Goal: Task Accomplishment & Management: Complete application form

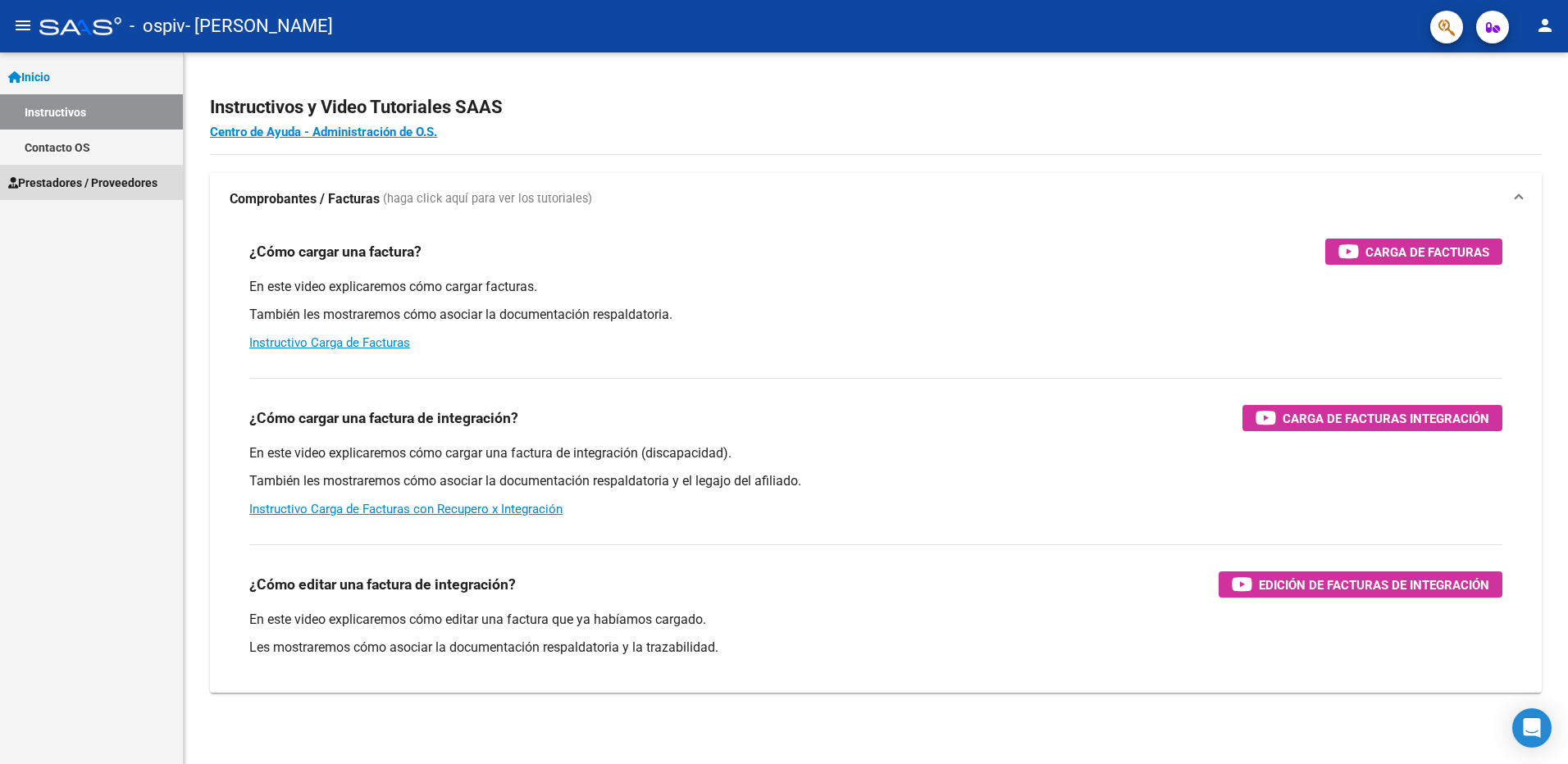
click at [42, 185] on span "Prestadores / Proveedores" at bounding box center [82, 183] width 149 height 18
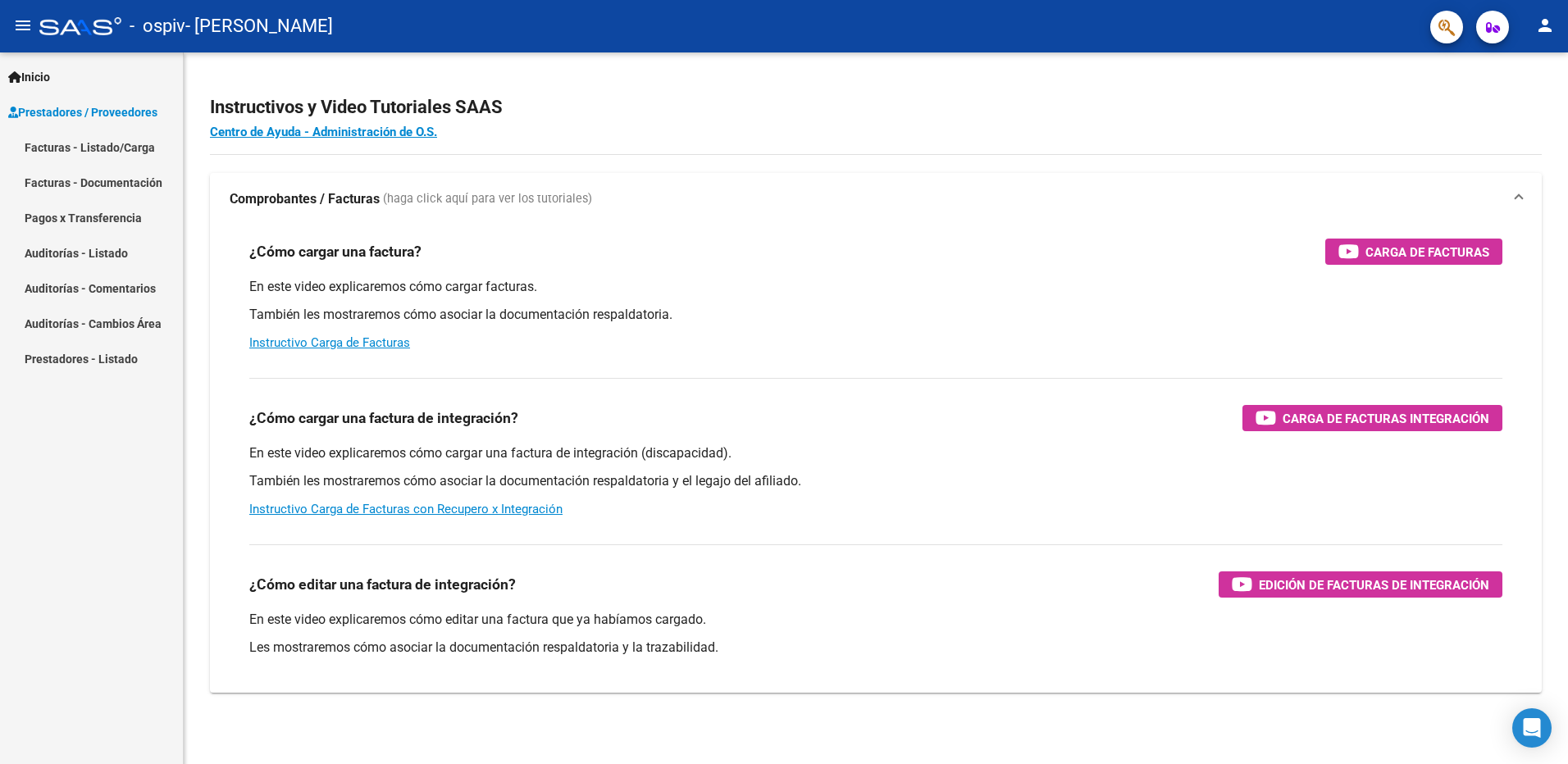
click at [88, 147] on link "Facturas - Listado/Carga" at bounding box center [91, 147] width 183 height 35
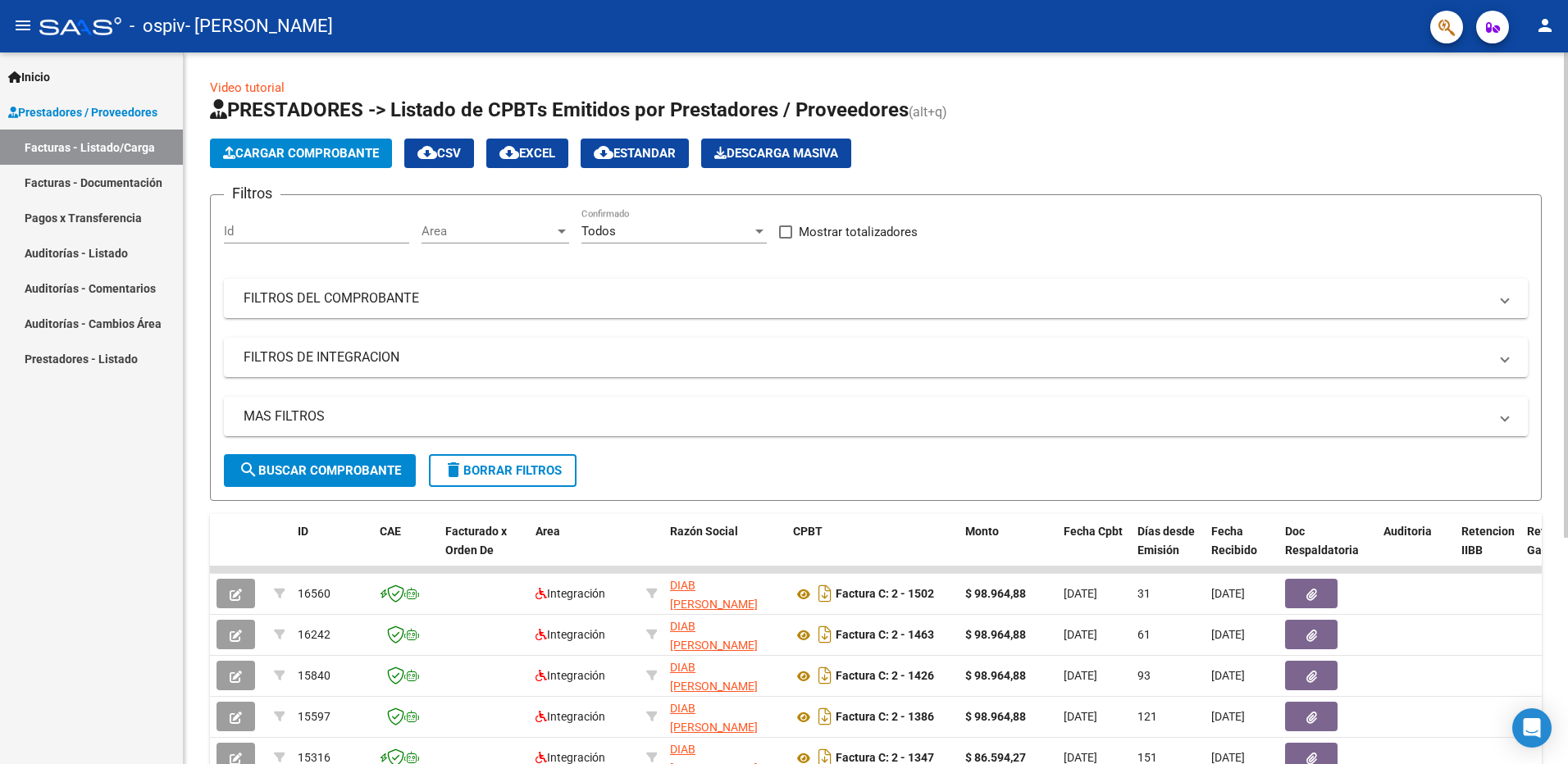
click at [330, 163] on button "Cargar Comprobante" at bounding box center [301, 153] width 182 height 30
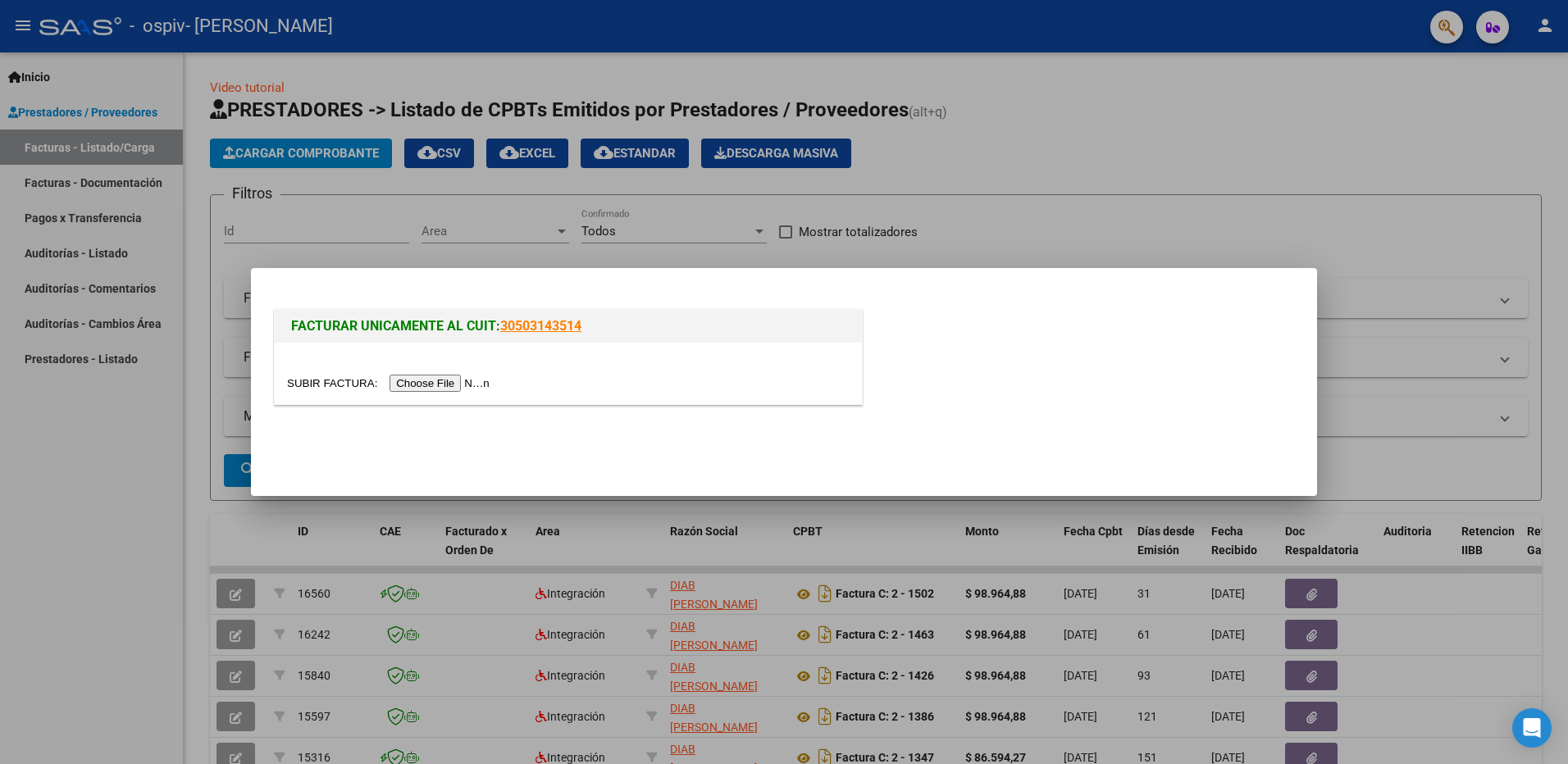
click at [438, 382] on input "file" at bounding box center [391, 383] width 208 height 17
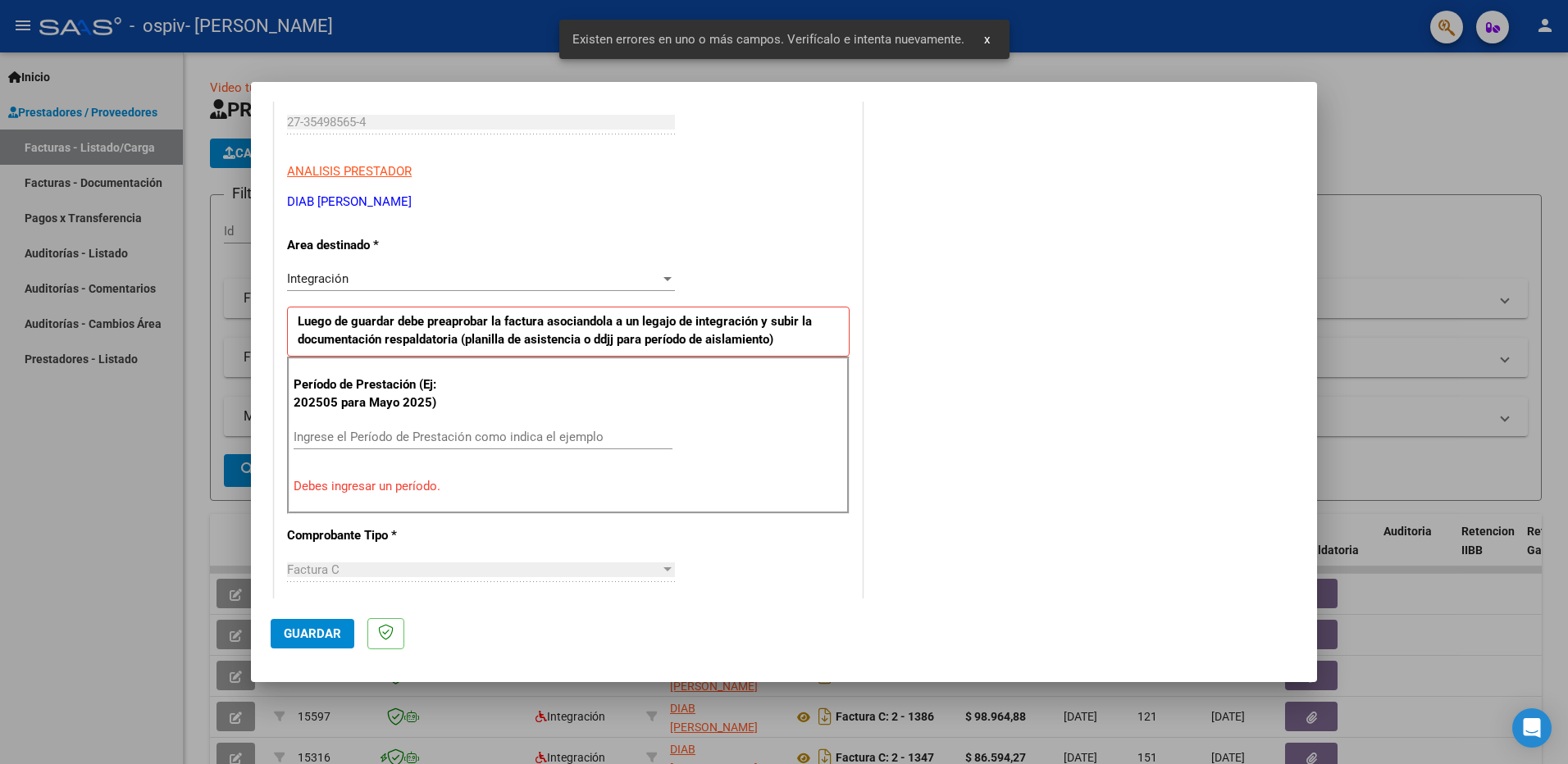
scroll to position [292, 0]
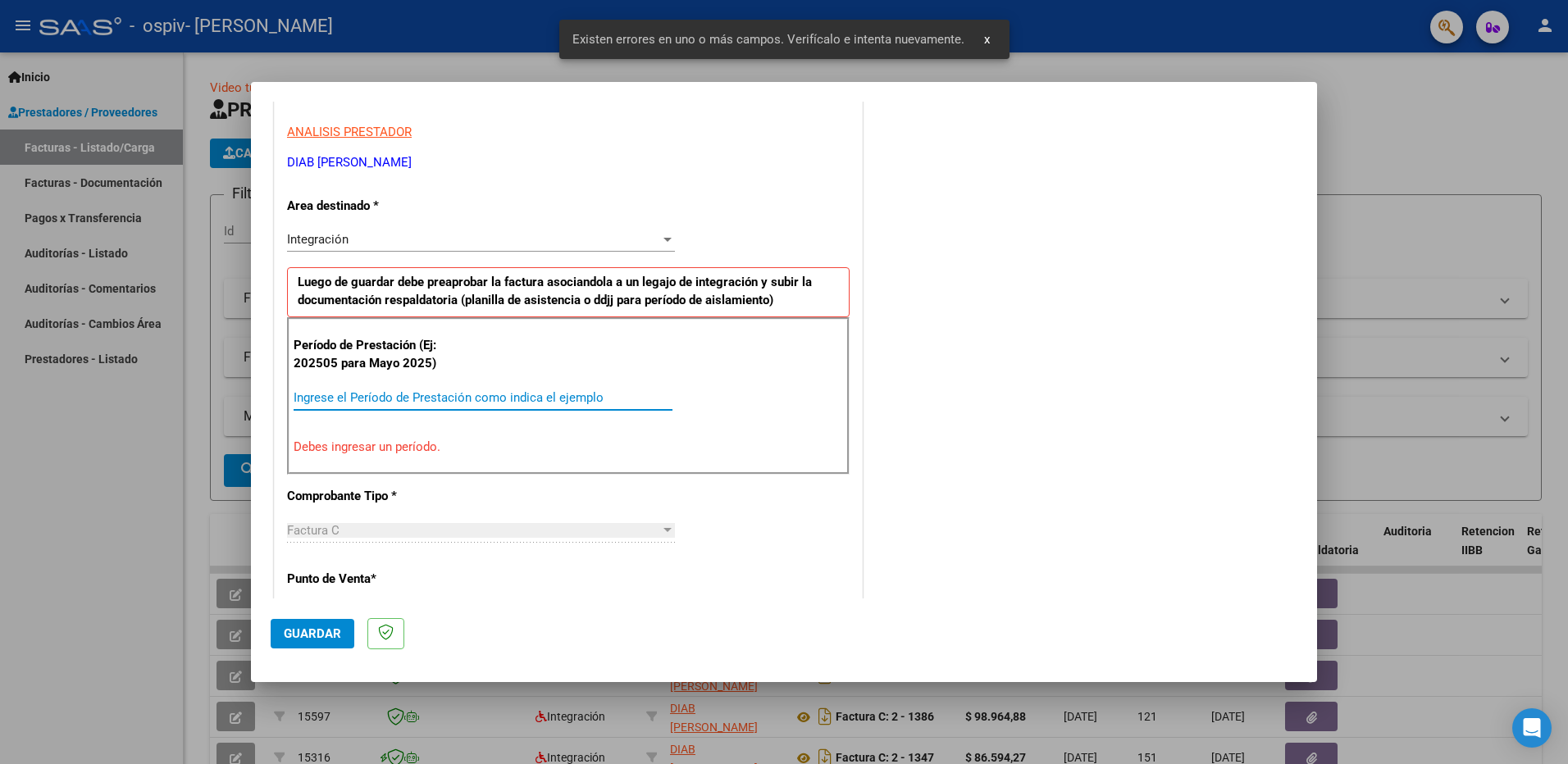
click at [321, 400] on input "Ingrese el Período de Prestación como indica el ejemplo" at bounding box center [484, 398] width 379 height 14
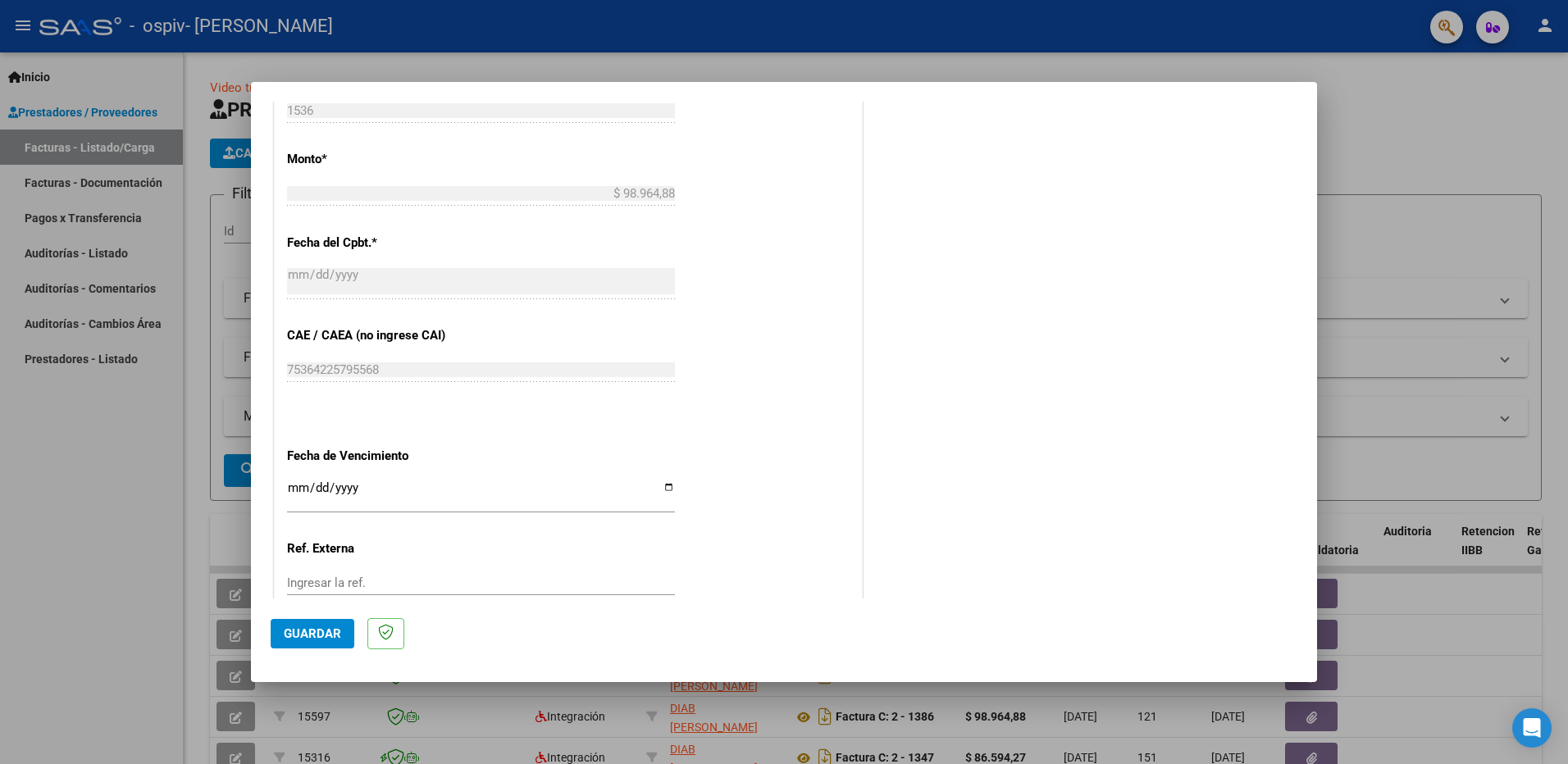
scroll to position [866, 0]
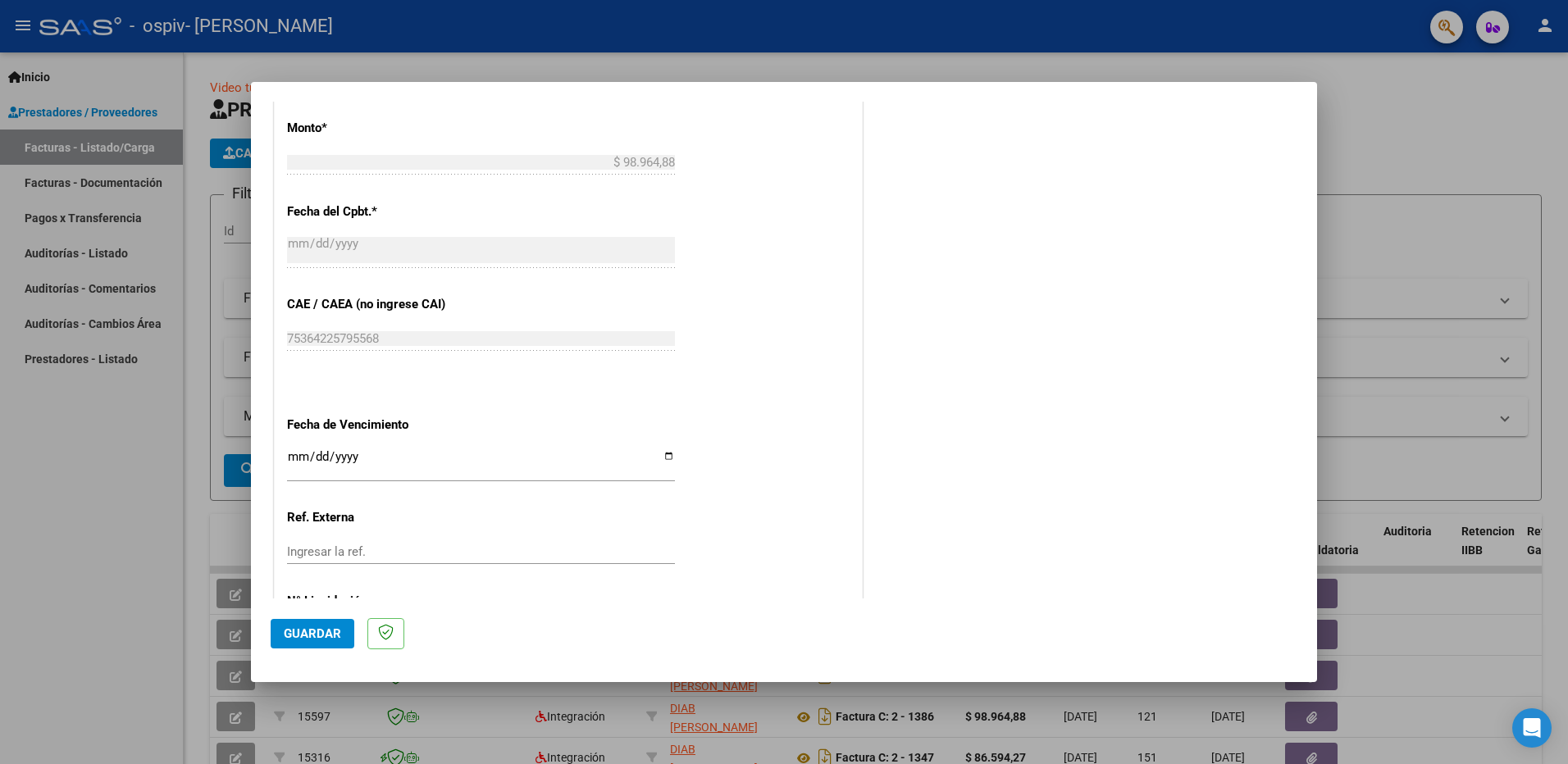
type input "202508"
click at [663, 458] on input "Ingresar la fecha" at bounding box center [481, 463] width 388 height 26
type input "[DATE]"
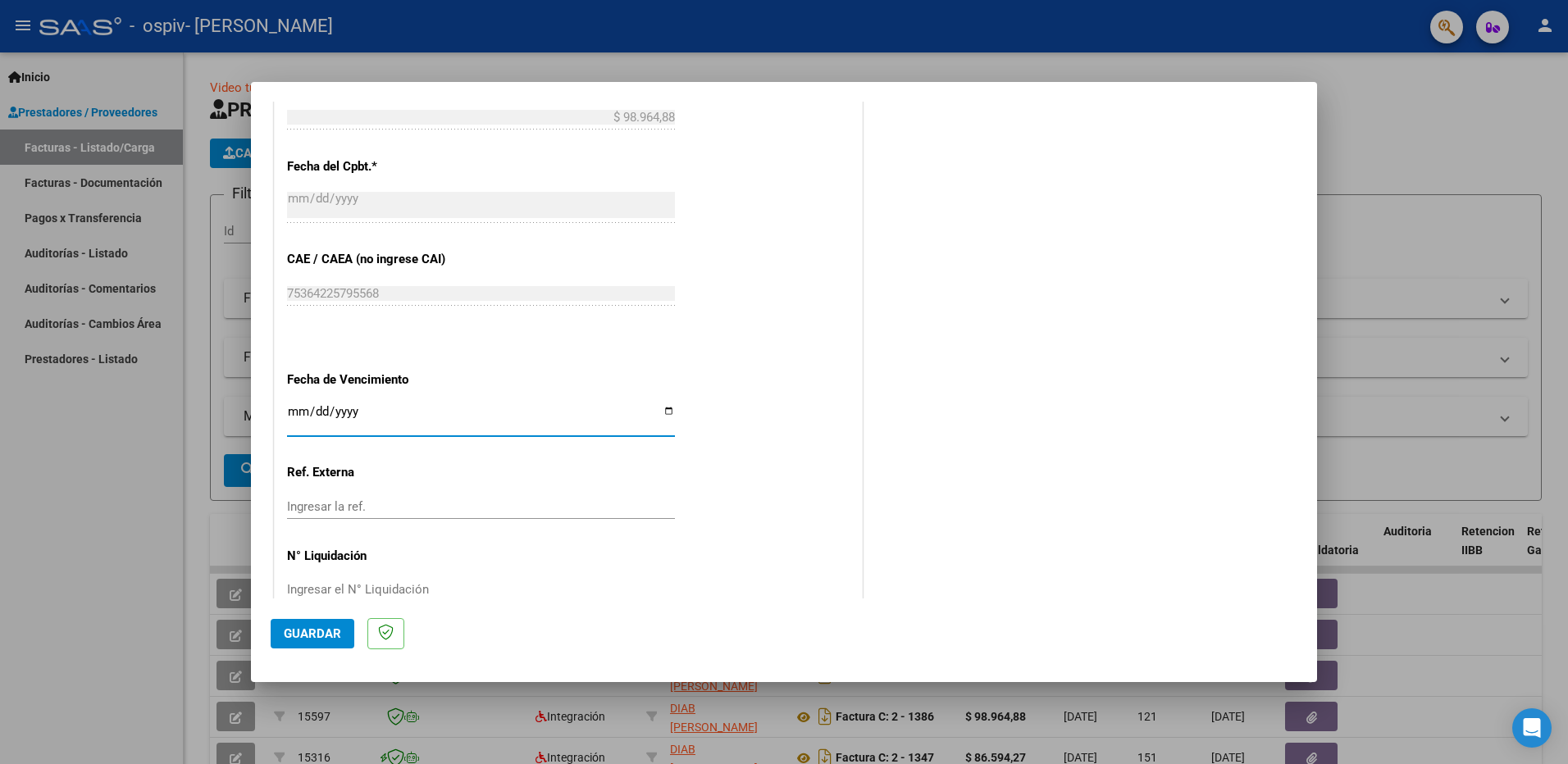
scroll to position [946, 0]
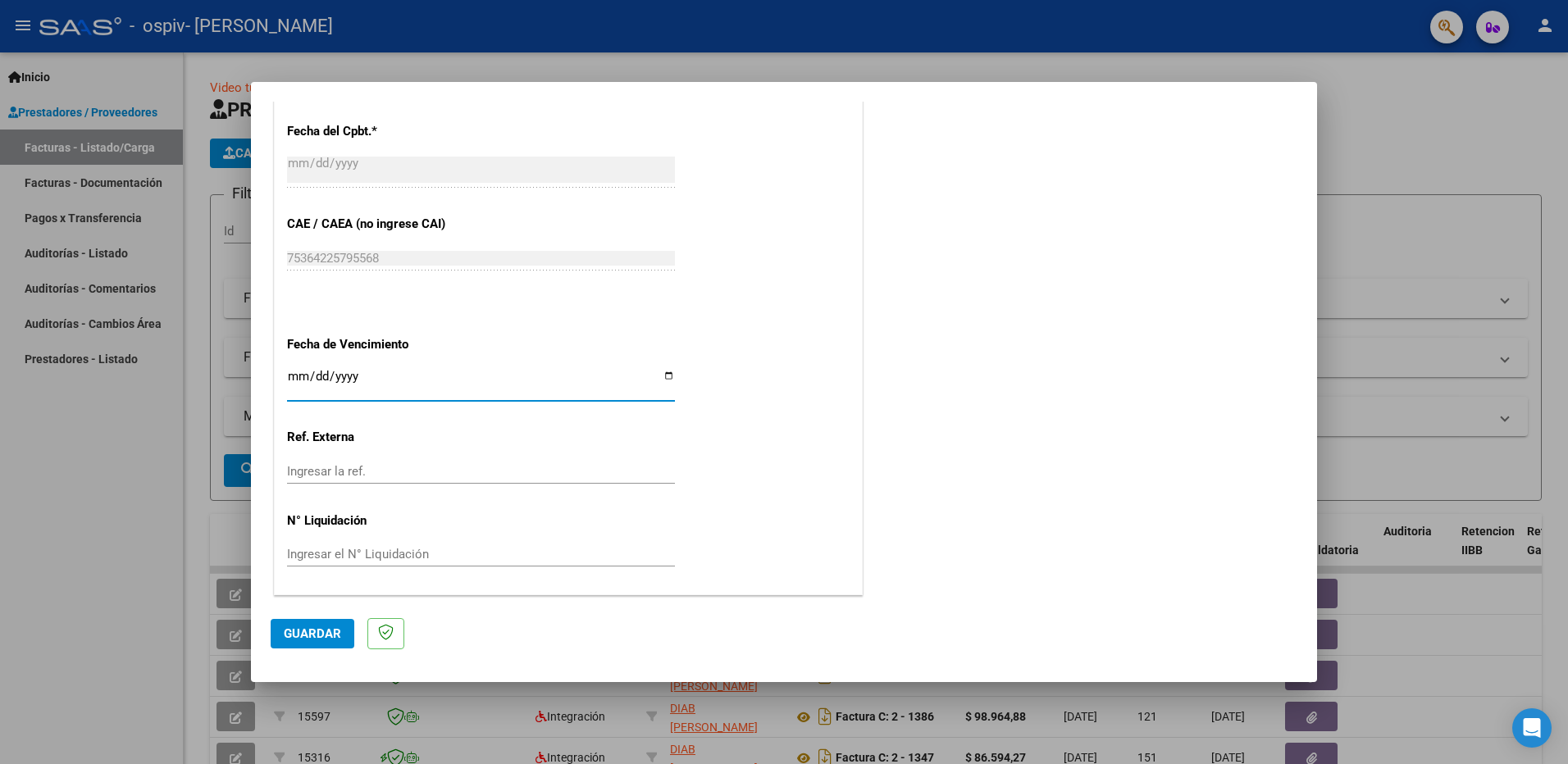
click at [330, 621] on button "Guardar" at bounding box center [312, 633] width 84 height 30
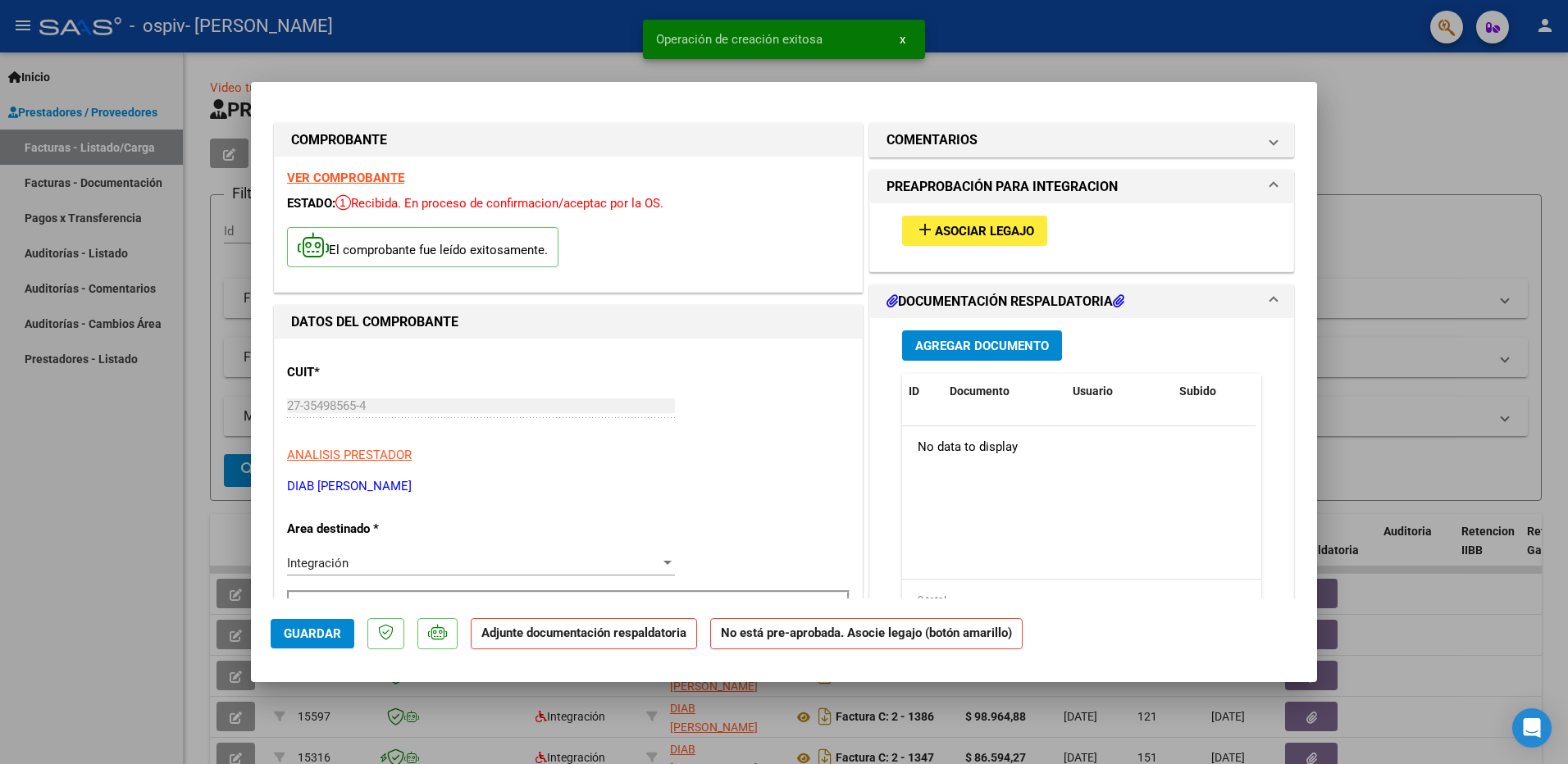
click at [972, 230] on span "Asociar Legajo" at bounding box center [985, 231] width 99 height 14
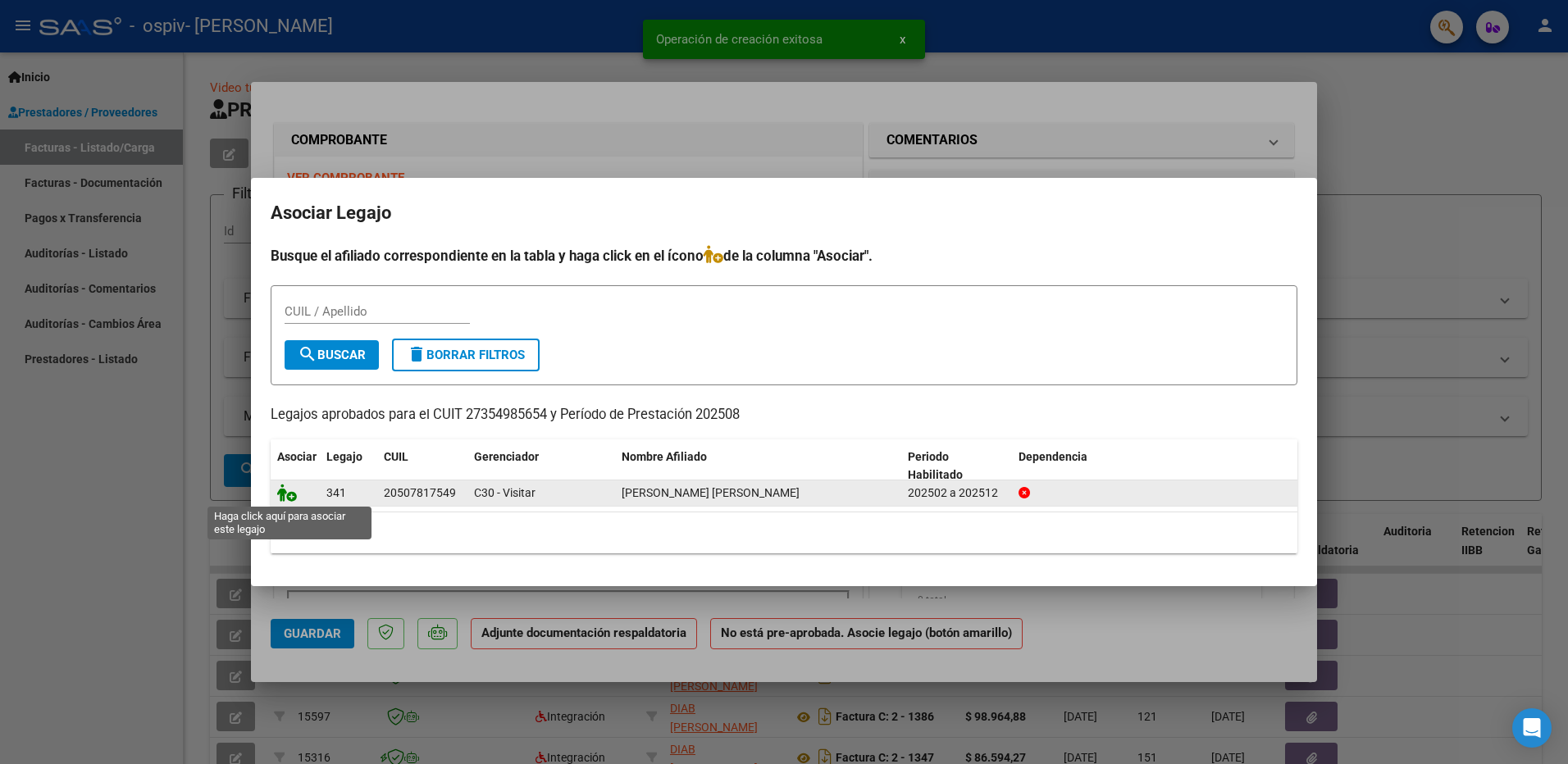
click at [291, 499] on icon at bounding box center [287, 492] width 20 height 18
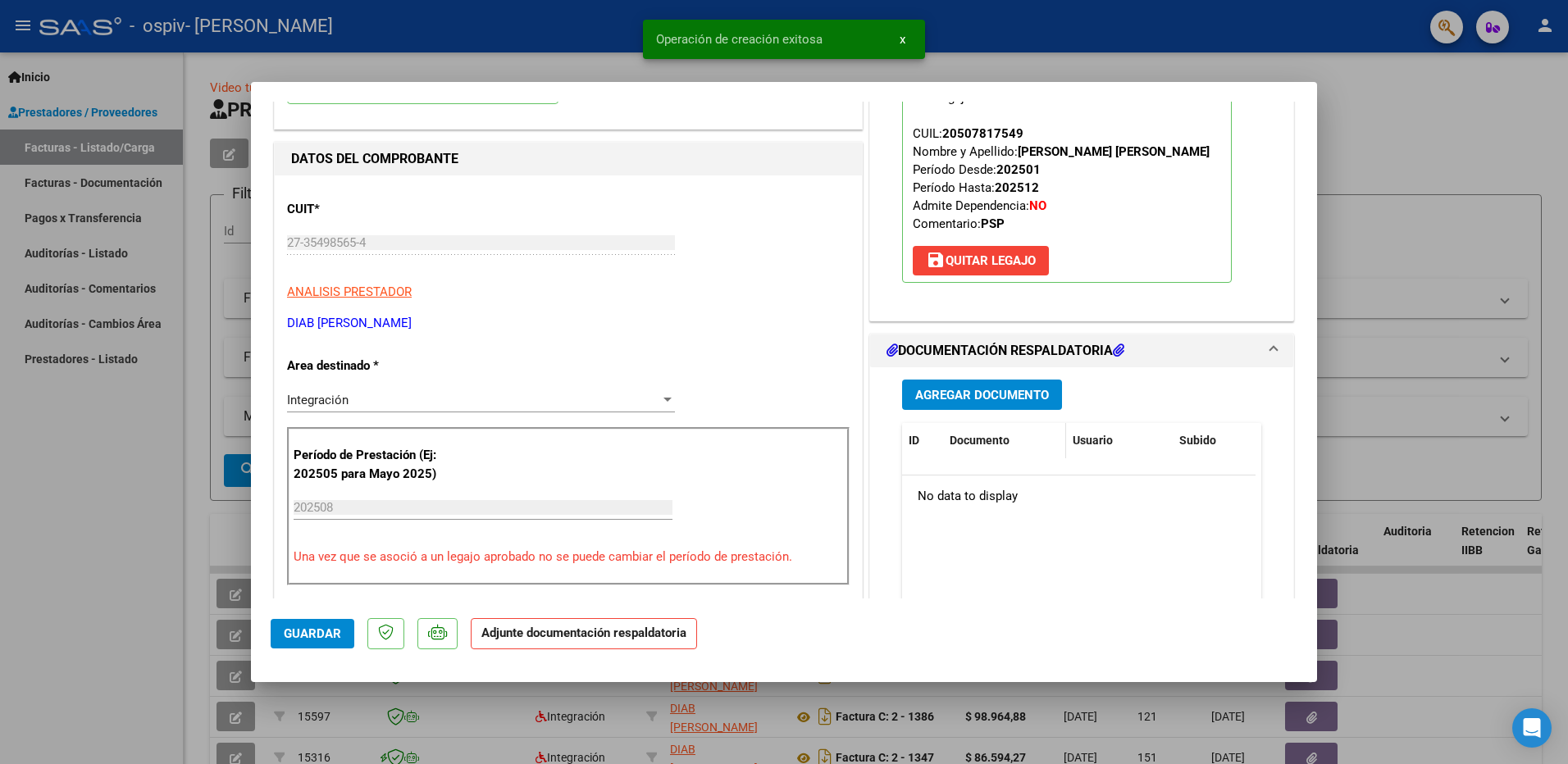
scroll to position [164, 0]
click at [1001, 391] on span "Agregar Documento" at bounding box center [982, 394] width 134 height 14
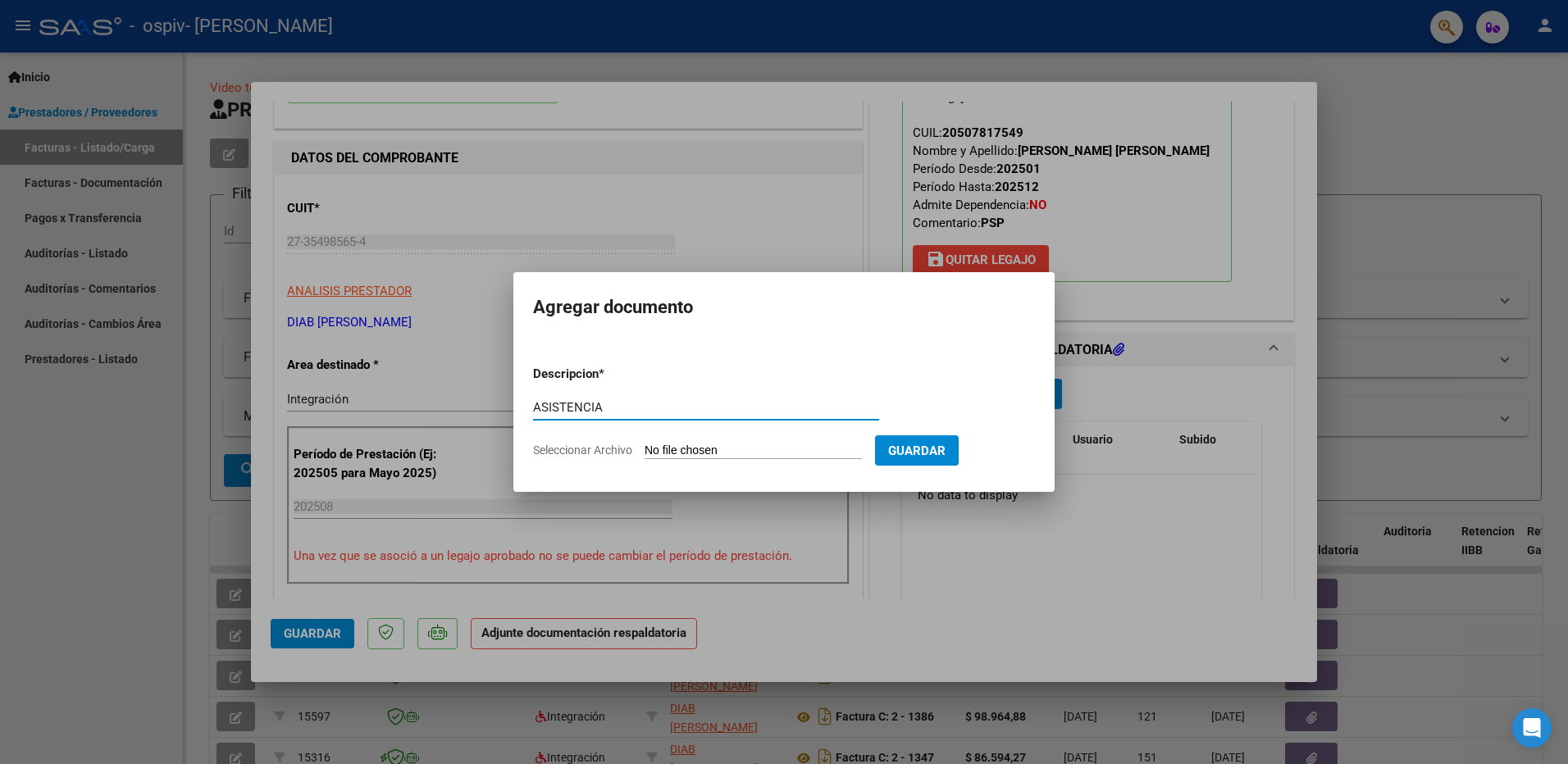
type input "ASISTENCIA"
click at [673, 446] on input "Seleccionar Archivo" at bounding box center [753, 451] width 217 height 15
type input "C:\fakepath\ASISTENCIA-AGOSTO-[GEOGRAPHIC_DATA]pdf"
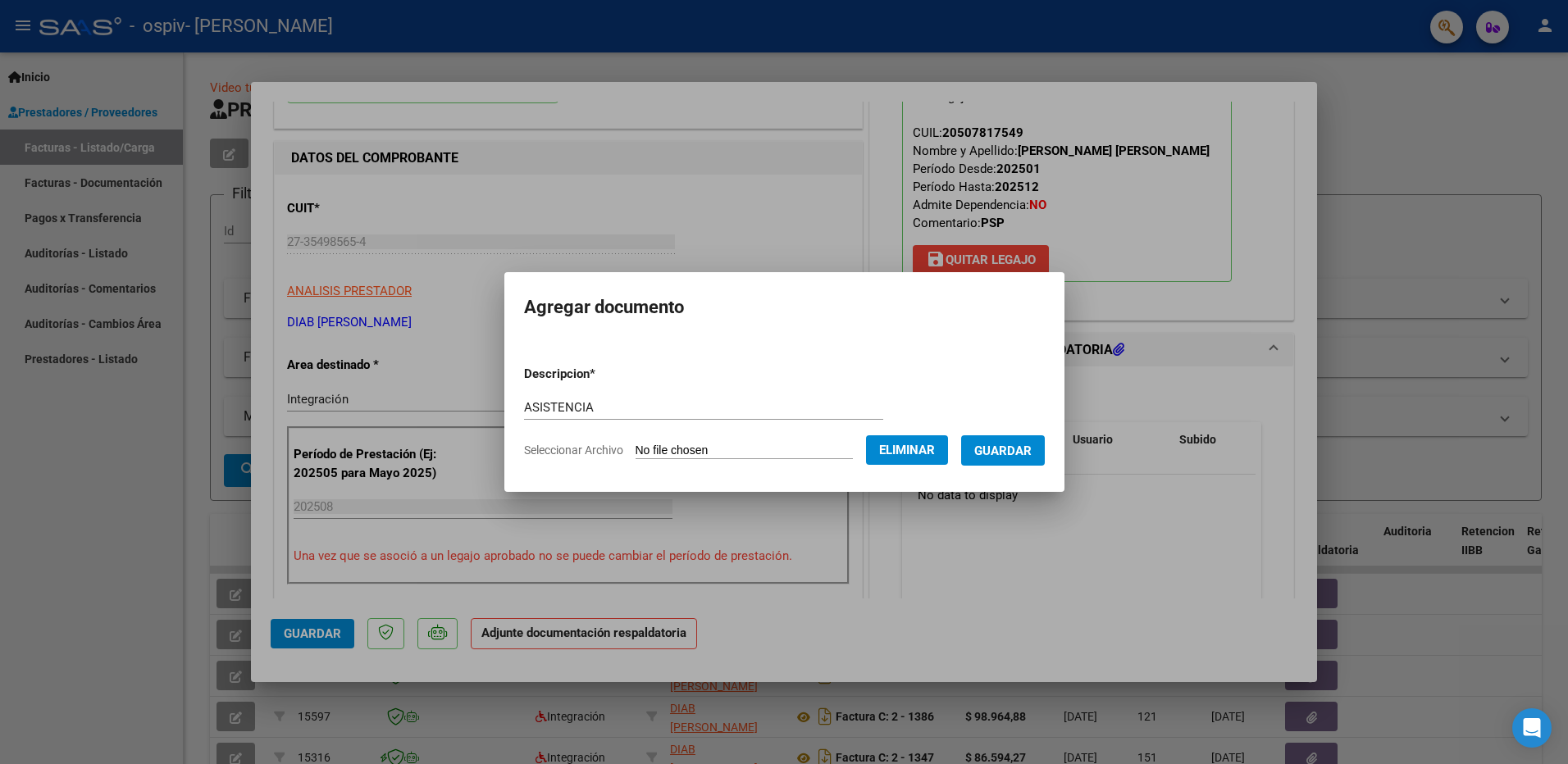
click at [1010, 456] on span "Guardar" at bounding box center [1003, 451] width 58 height 14
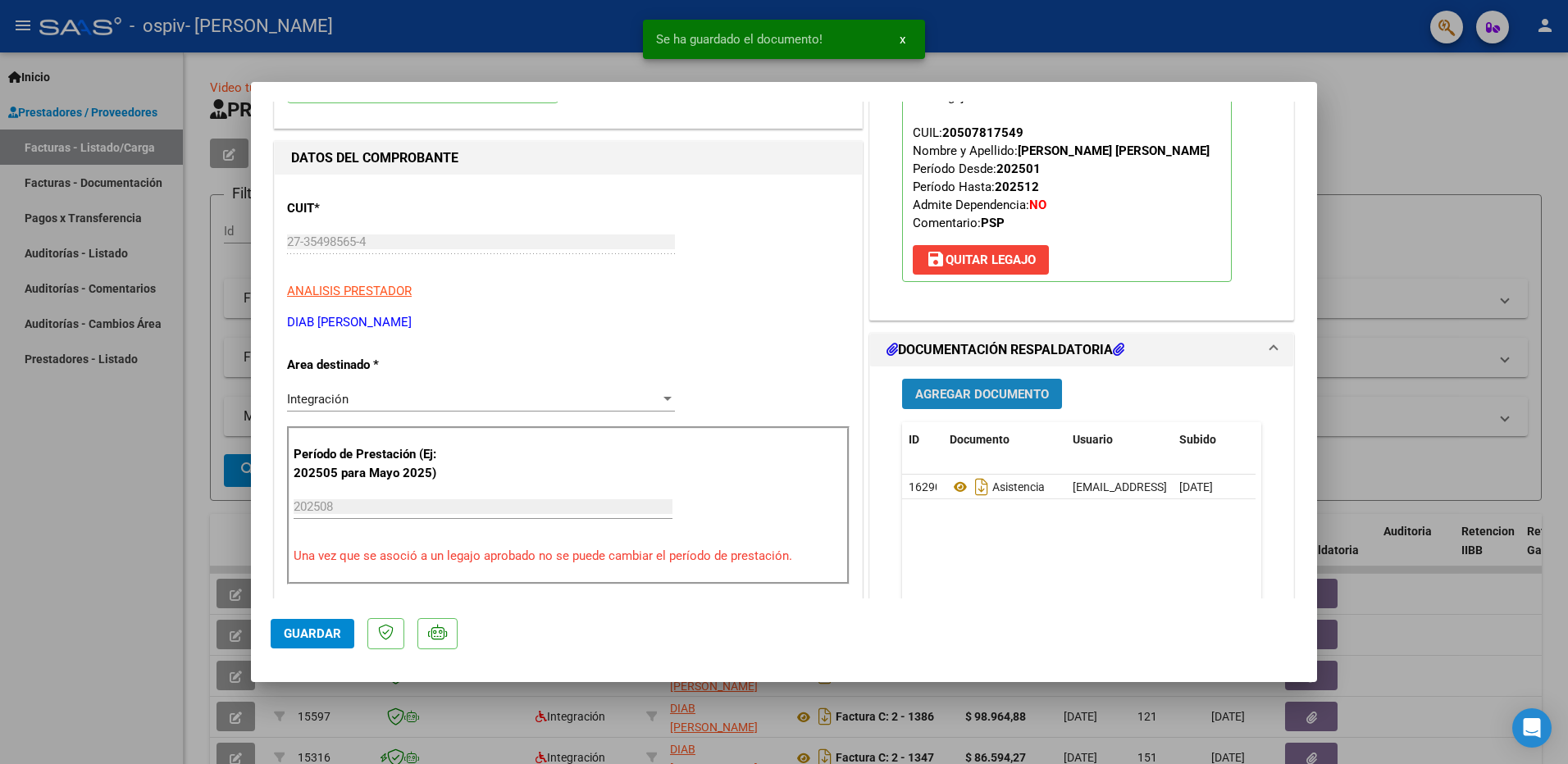
click at [973, 399] on span "Agregar Documento" at bounding box center [982, 394] width 134 height 14
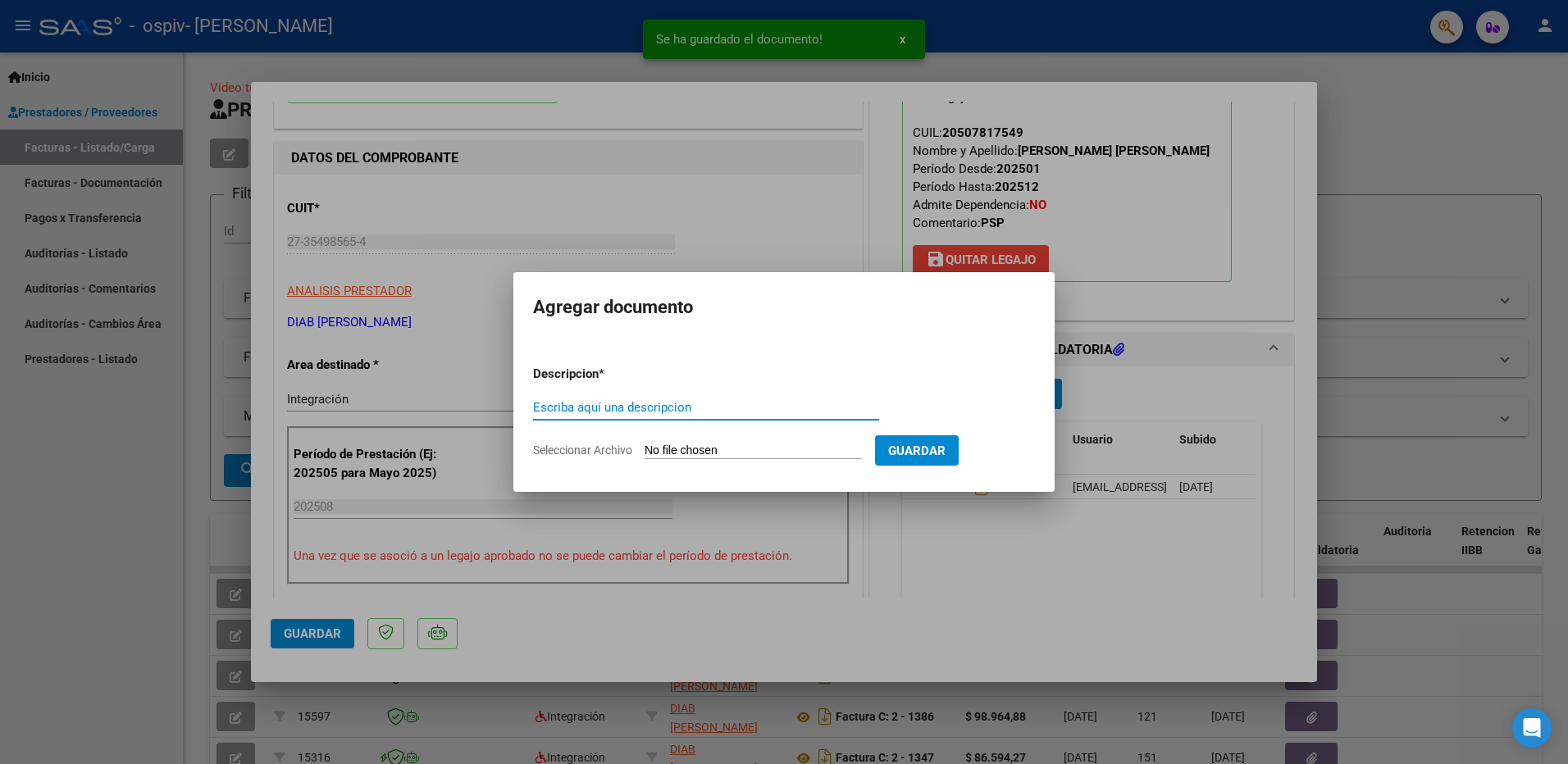
click at [716, 409] on input "Escriba aquí una descripcion" at bounding box center [706, 408] width 346 height 14
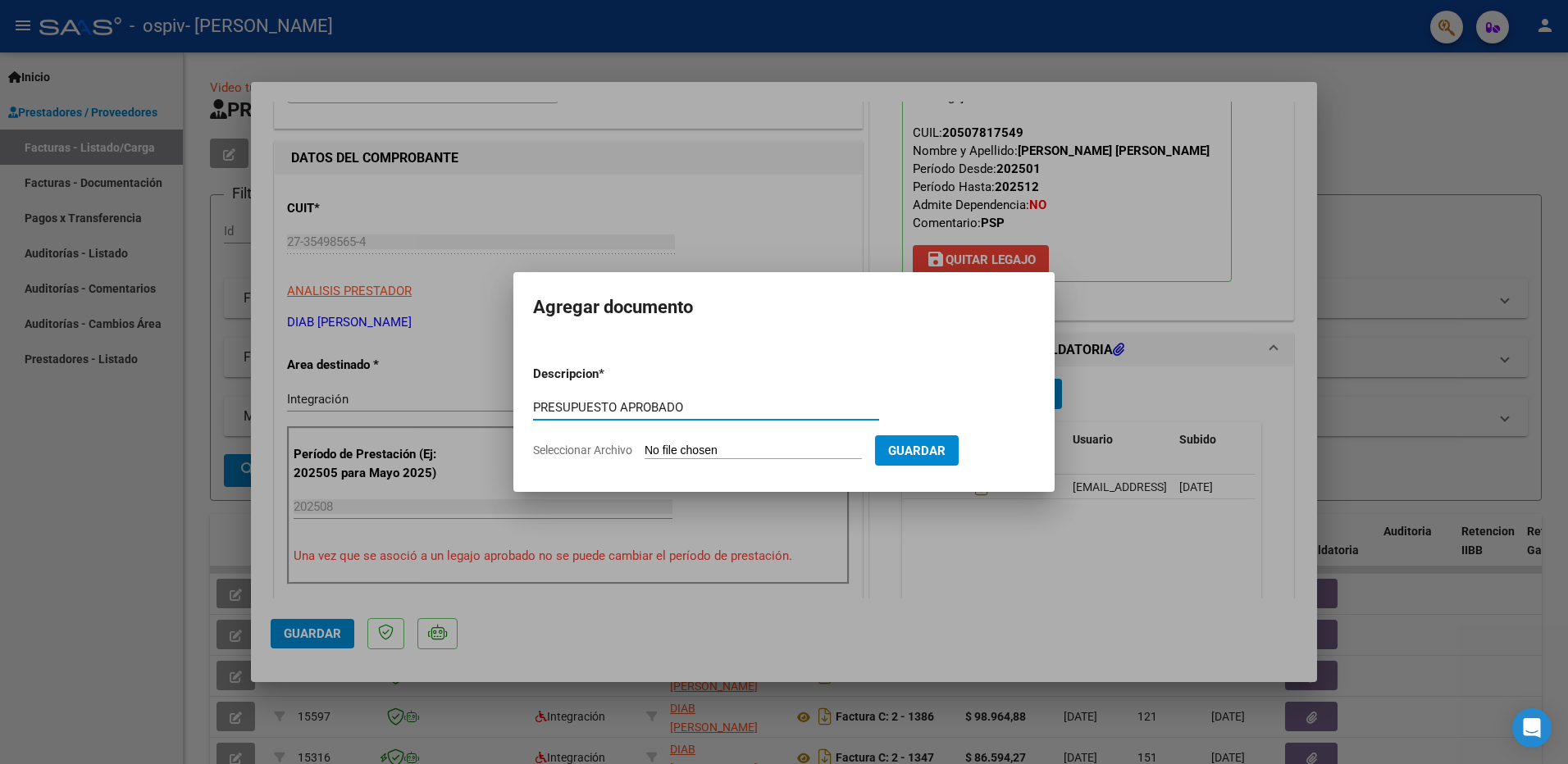
type input "PRESUPUESTO APROBADO"
click at [727, 445] on input "Seleccionar Archivo" at bounding box center [753, 451] width 217 height 15
type input "C:\fakepath\BURGOS_IGLESIAS_PSP_2025[1].pdf"
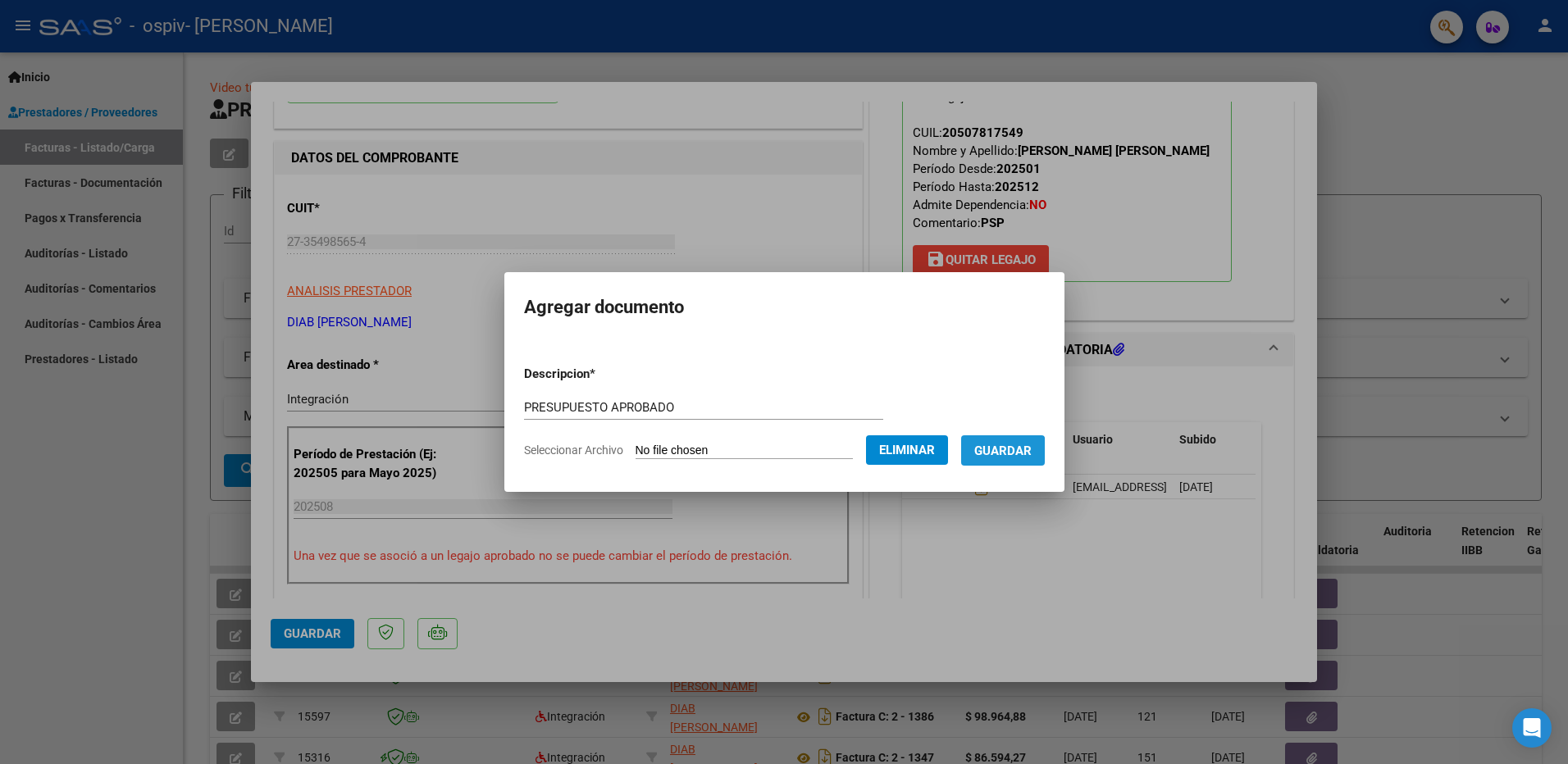
click at [1002, 456] on span "Guardar" at bounding box center [1003, 451] width 58 height 14
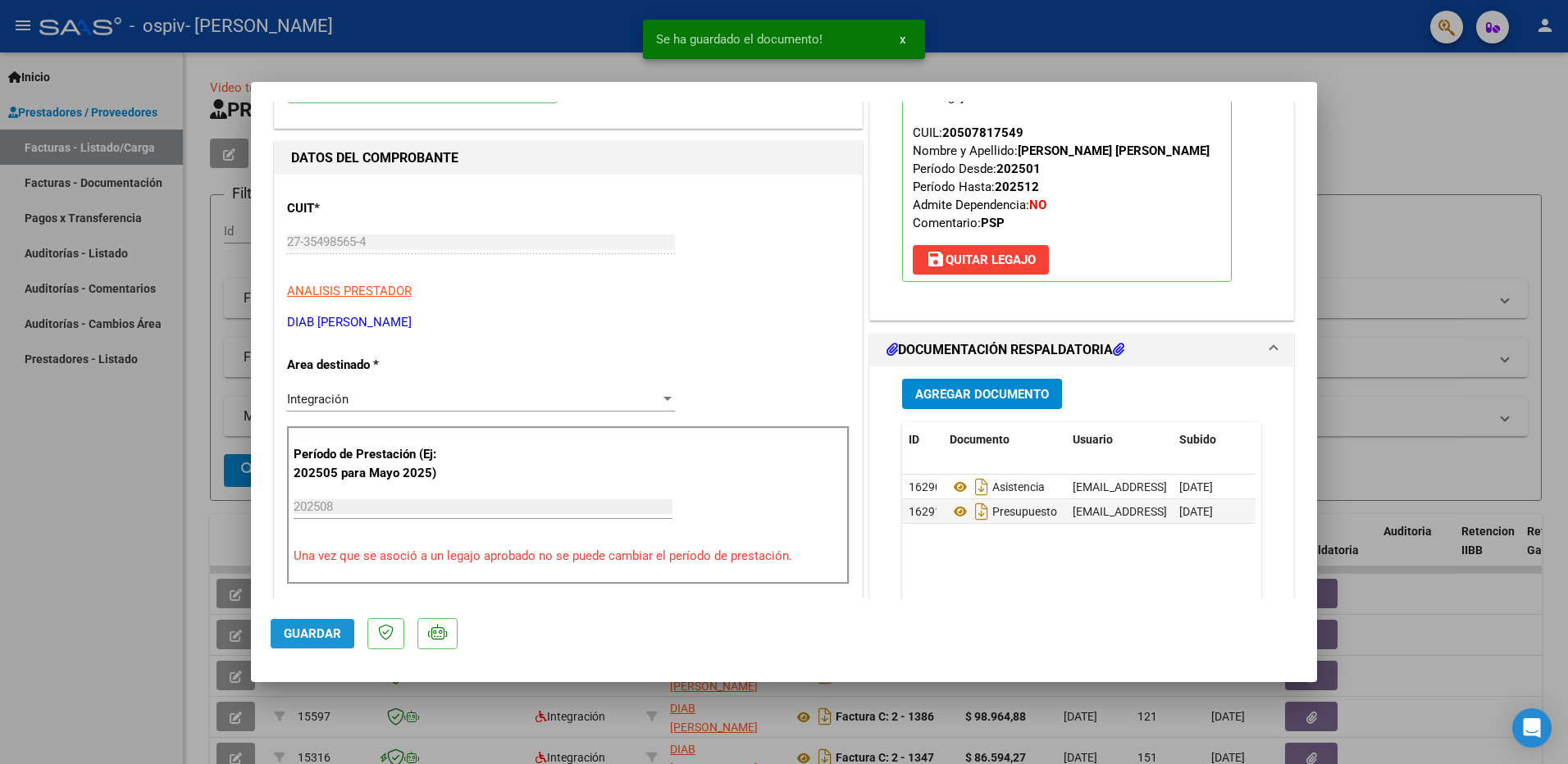
click at [335, 623] on button "Guardar" at bounding box center [312, 633] width 84 height 30
click at [1430, 113] on div at bounding box center [784, 382] width 1568 height 764
type input "$ 0,00"
